Goal: Task Accomplishment & Management: Use online tool/utility

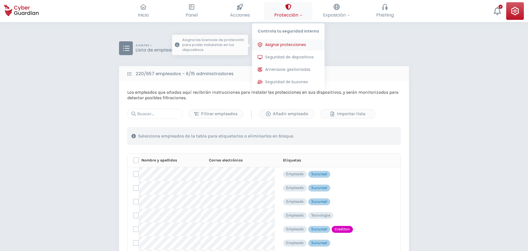
click at [288, 44] on span "Asignar protecciones" at bounding box center [285, 45] width 41 height 6
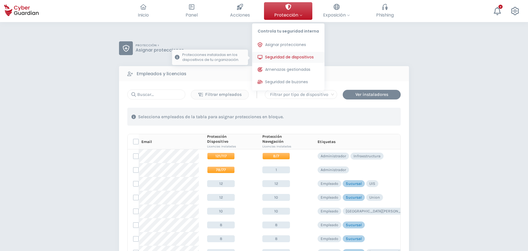
click at [283, 56] on span "Seguridad de dispositivos" at bounding box center [289, 57] width 49 height 6
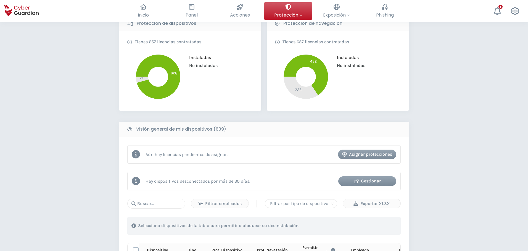
scroll to position [221, 0]
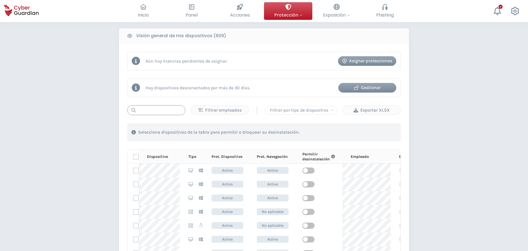
click at [148, 113] on input "text" at bounding box center [156, 110] width 58 height 10
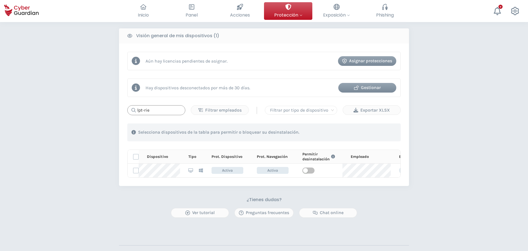
type input "lpt-rie"
